Goal: Information Seeking & Learning: Learn about a topic

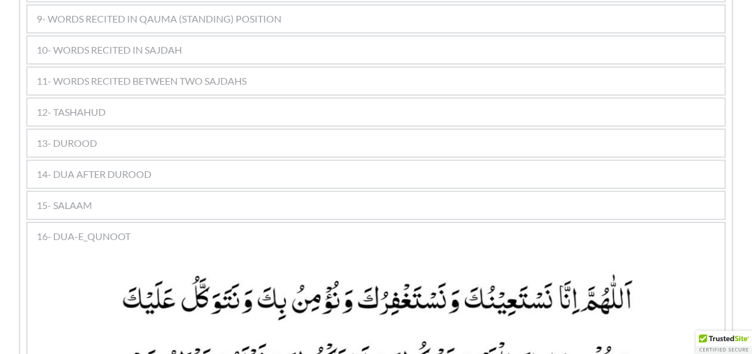
click at [160, 130] on div "13- DUROOD" at bounding box center [375, 143] width 697 height 27
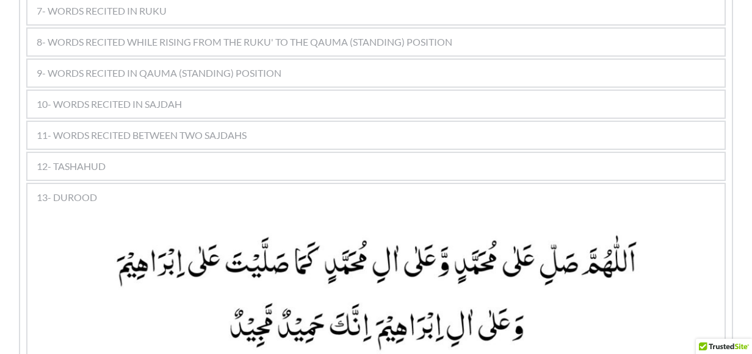
scroll to position [1098, 0]
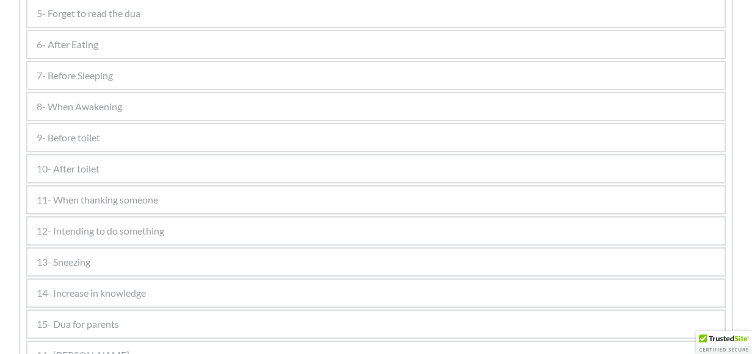
click at [74, 300] on div "14- Increase in knowledge" at bounding box center [375, 293] width 697 height 27
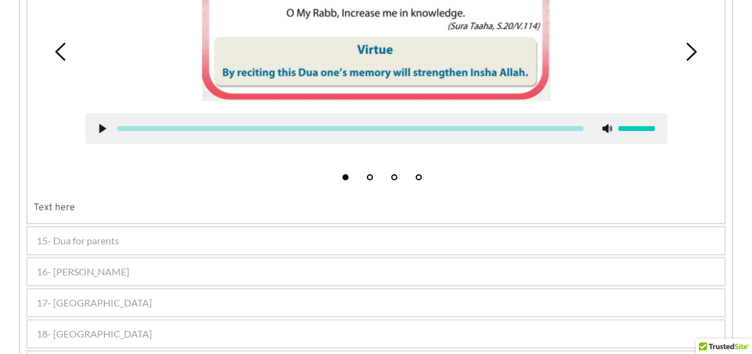
scroll to position [910, 0]
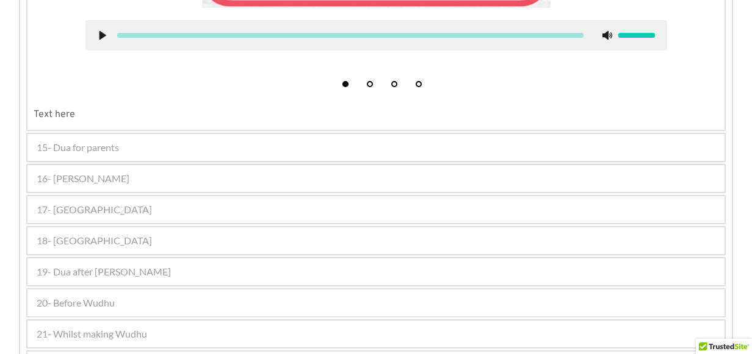
click at [93, 304] on span "20- Before Wudhu" at bounding box center [76, 303] width 78 height 15
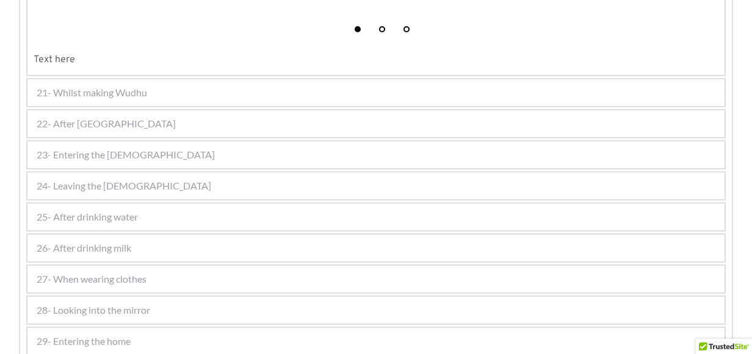
scroll to position [1313, 0]
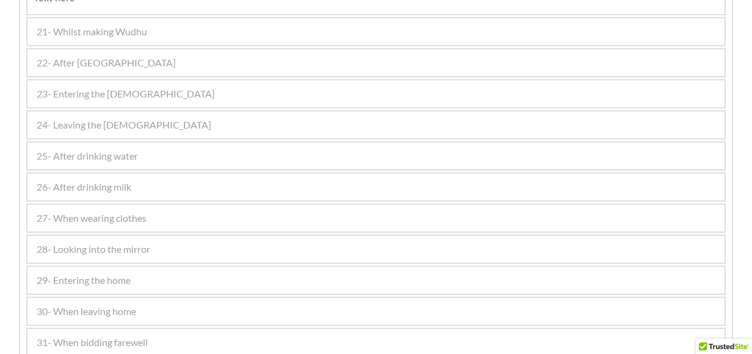
click at [98, 277] on span "29- Entering the home" at bounding box center [84, 280] width 94 height 15
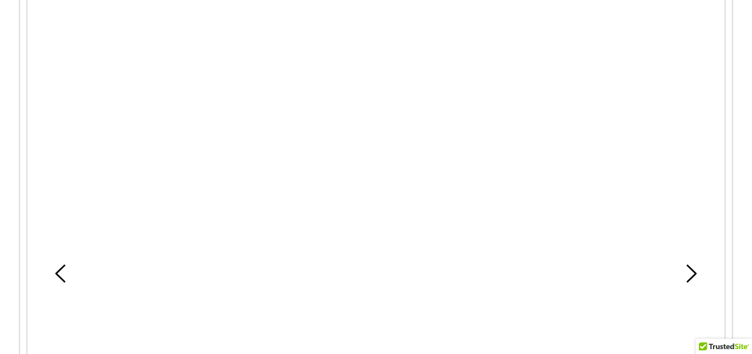
scroll to position [1211, 0]
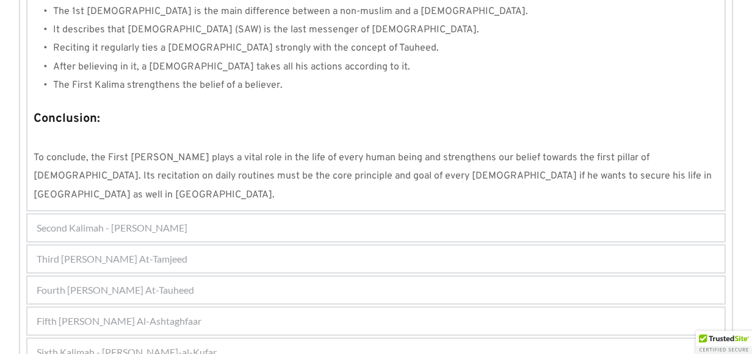
click at [267, 308] on div "Fifth Kalimah - Kalimah Al-Ashtaghfaar" at bounding box center [375, 321] width 697 height 27
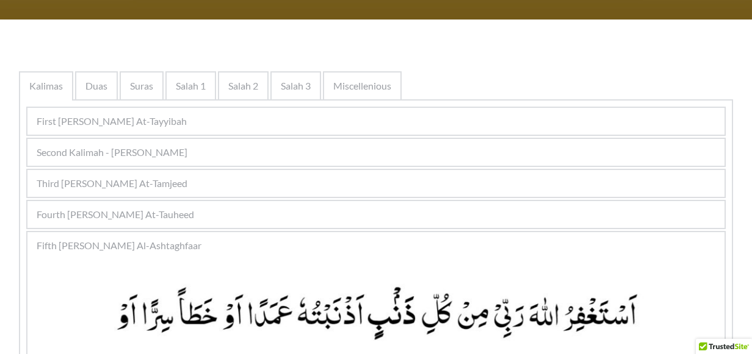
scroll to position [176, 0]
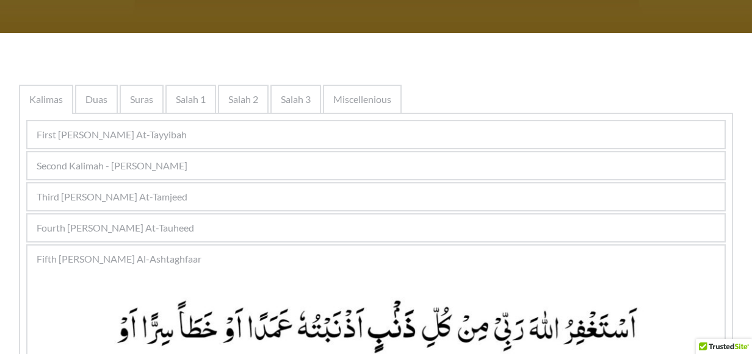
click at [228, 166] on div "Second Kalimah - Kalimah Ash-Shahdah" at bounding box center [375, 166] width 697 height 27
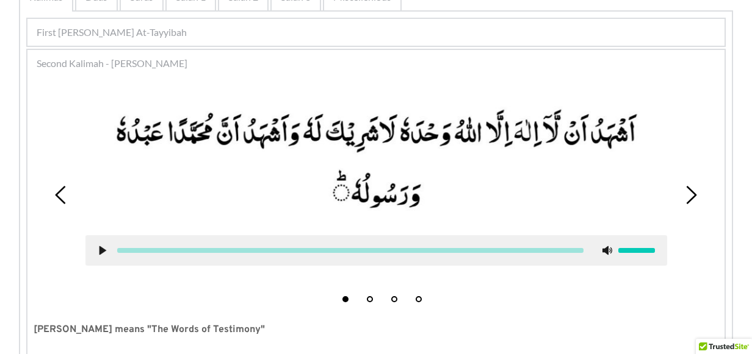
scroll to position [298, 0]
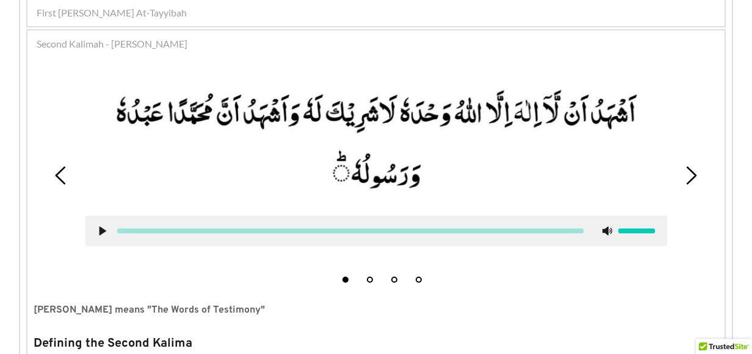
click at [434, 190] on picture at bounding box center [375, 140] width 581 height 127
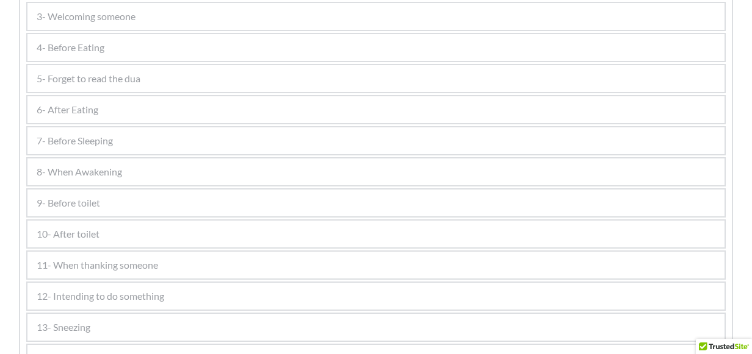
scroll to position [418, 0]
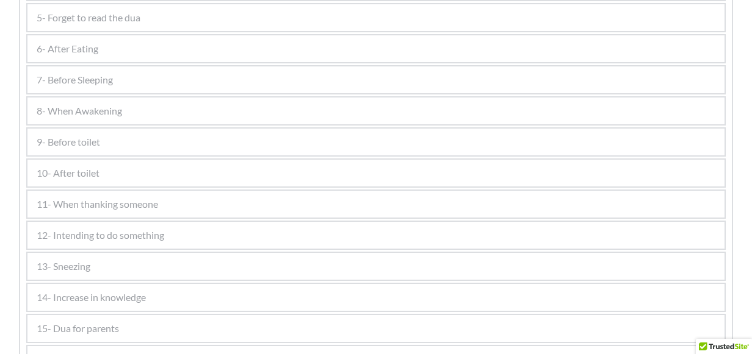
click at [171, 77] on div "7- Before Sleeping" at bounding box center [375, 80] width 697 height 27
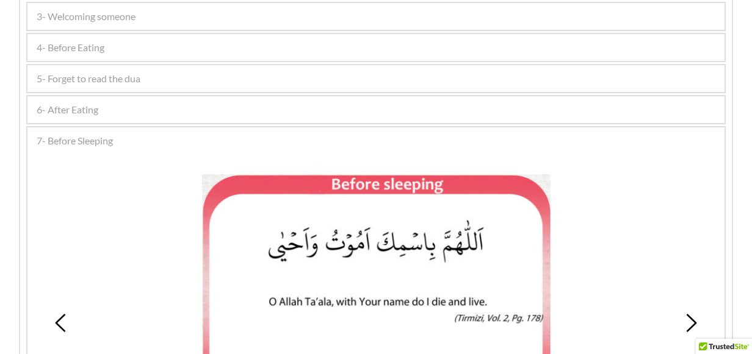
scroll to position [296, 0]
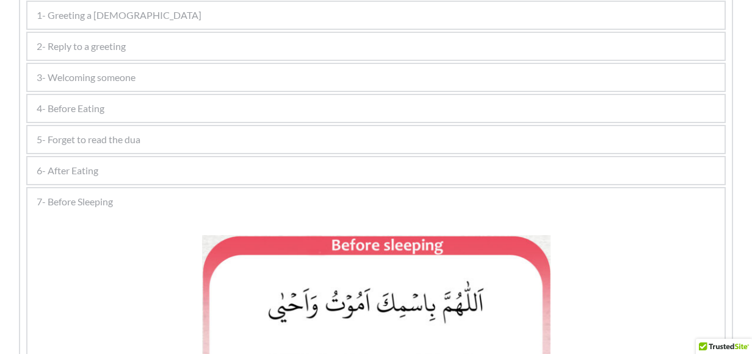
click at [106, 176] on div "6- After Eating" at bounding box center [375, 170] width 697 height 27
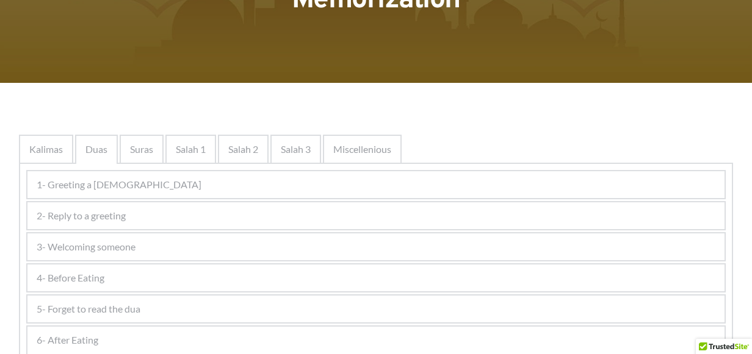
scroll to position [113, 0]
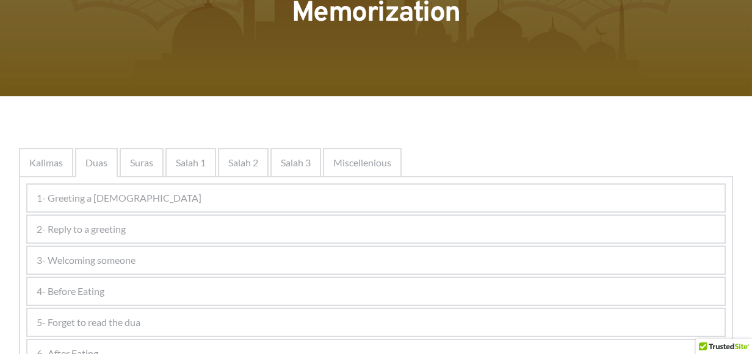
click at [162, 220] on div "2- Reply to a greeting" at bounding box center [375, 229] width 697 height 27
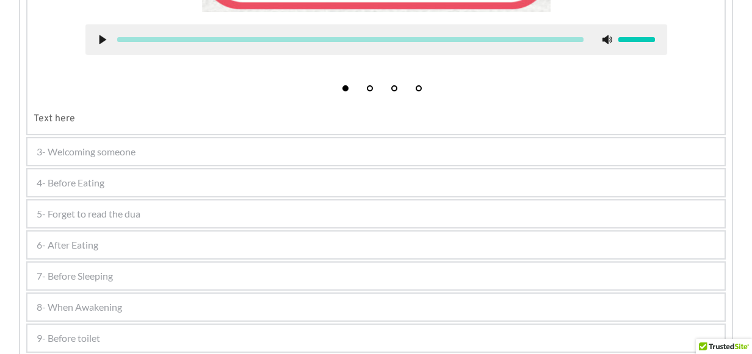
scroll to position [662, 0]
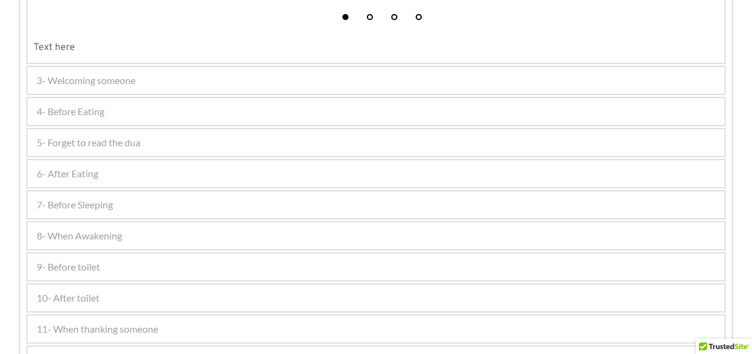
click at [103, 170] on div "6- After Eating" at bounding box center [375, 173] width 697 height 27
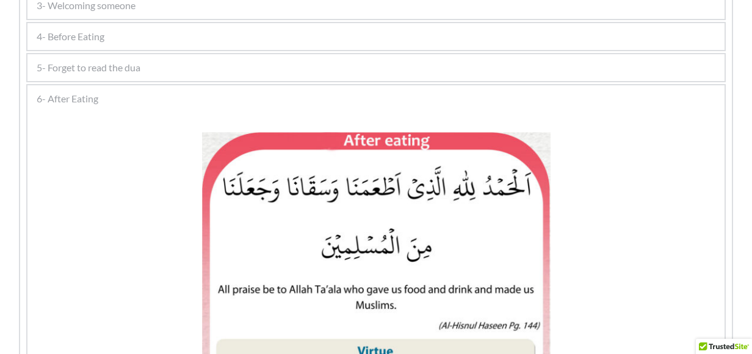
scroll to position [390, 0]
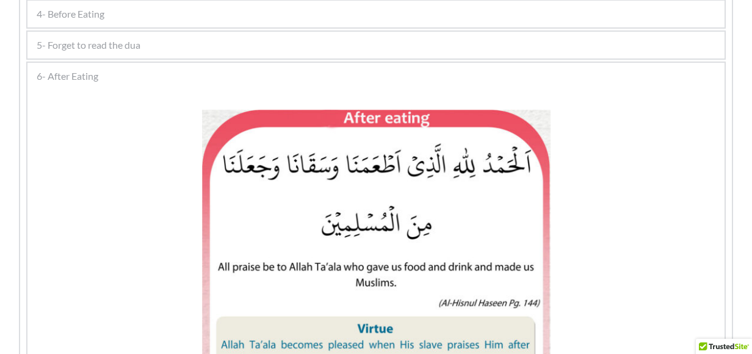
click at [537, 10] on div "4- Before Eating" at bounding box center [375, 14] width 697 height 27
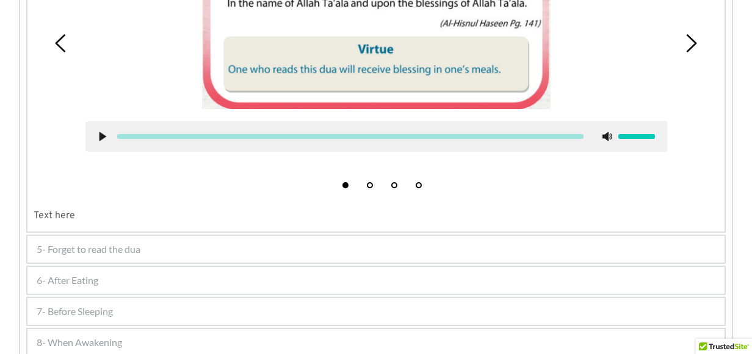
scroll to position [671, 0]
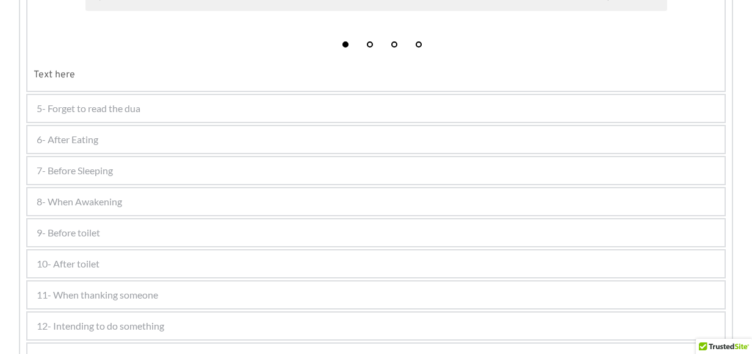
click at [100, 106] on span "5- Forget to read the dua" at bounding box center [89, 108] width 104 height 15
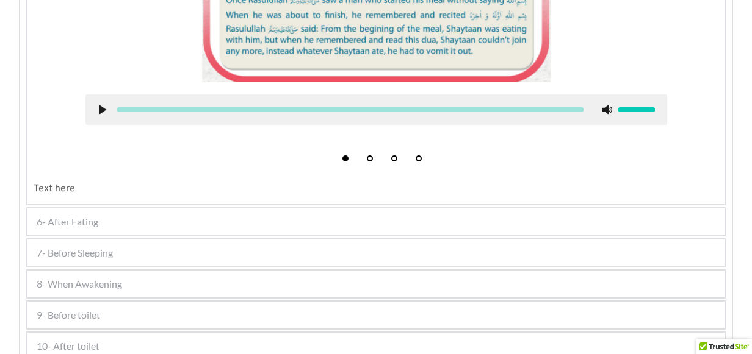
scroll to position [672, 0]
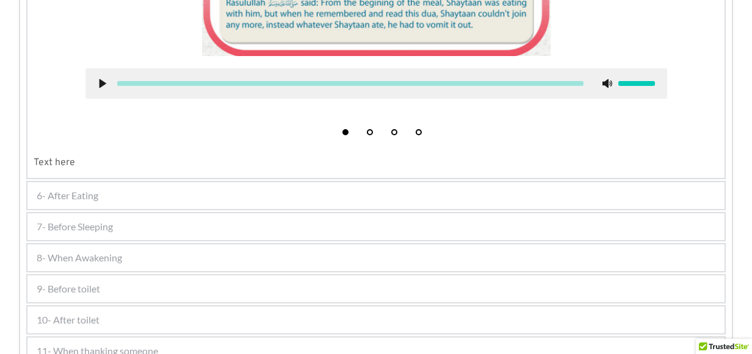
click at [122, 223] on div "7- Before Sleeping" at bounding box center [375, 227] width 697 height 27
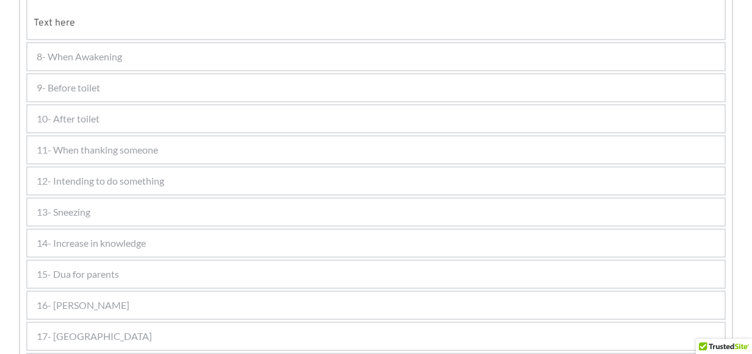
scroll to position [848, 0]
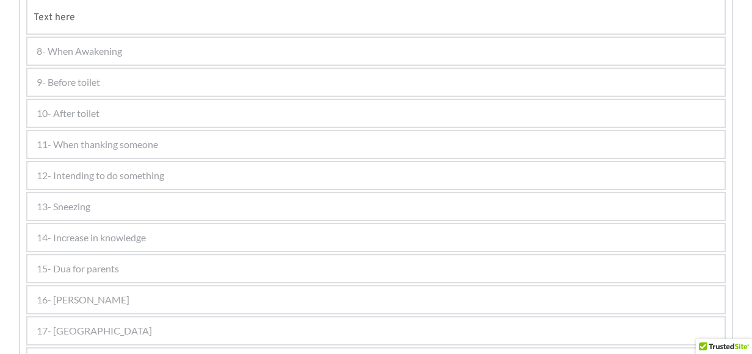
click at [99, 104] on div "10- After toilet" at bounding box center [375, 113] width 697 height 27
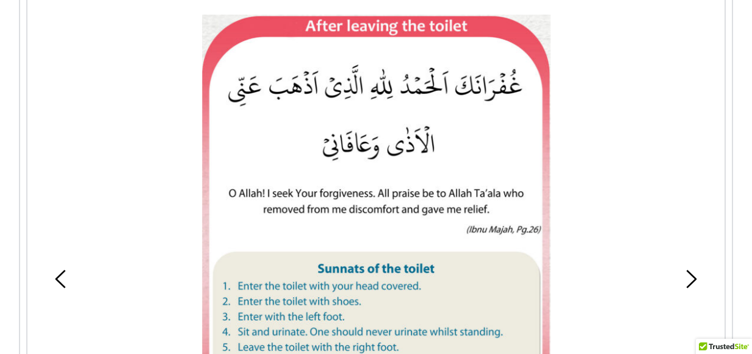
scroll to position [549, 0]
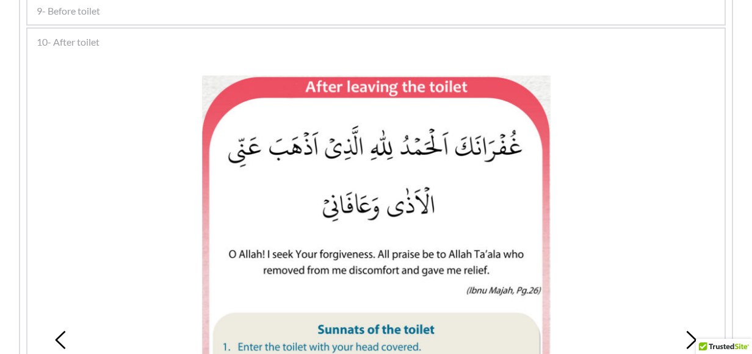
click at [683, 341] on icon at bounding box center [691, 340] width 18 height 18
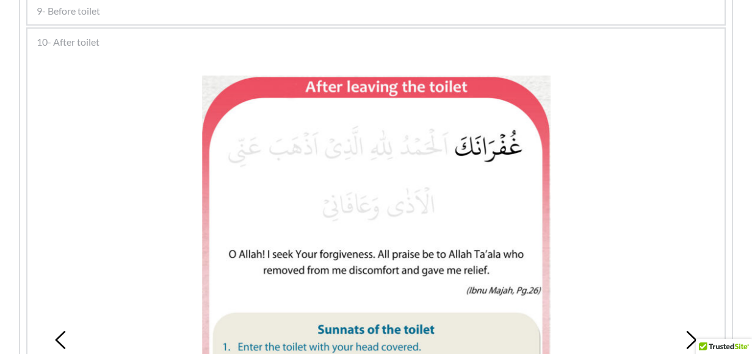
click at [66, 340] on icon at bounding box center [61, 340] width 18 height 18
